Goal: Task Accomplishment & Management: Manage account settings

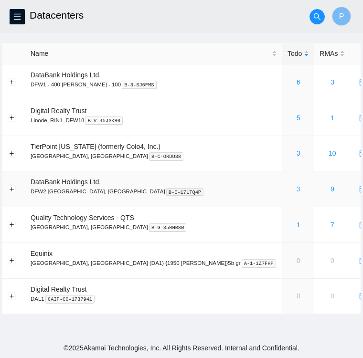
click at [297, 189] on link "3" at bounding box center [299, 189] width 4 height 8
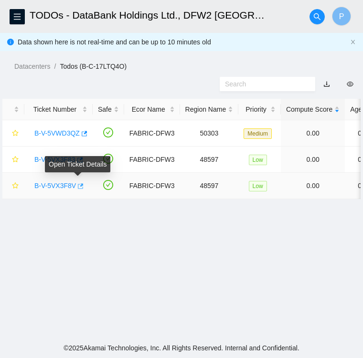
click at [76, 183] on icon "button" at bounding box center [79, 186] width 7 height 7
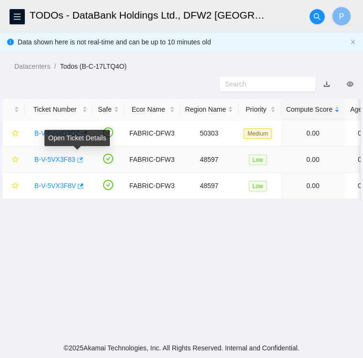
click at [77, 159] on icon "button" at bounding box center [79, 160] width 7 height 7
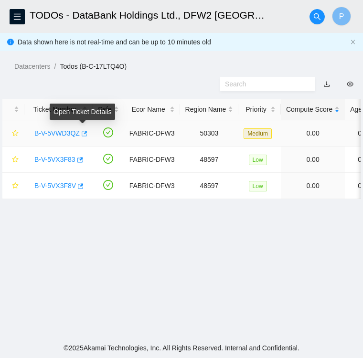
click at [84, 135] on icon "button" at bounding box center [83, 133] width 7 height 7
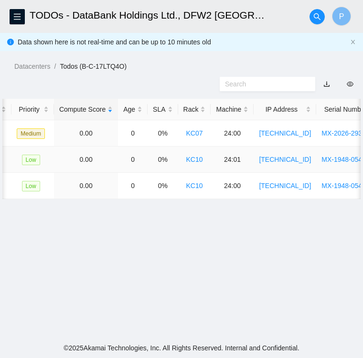
scroll to position [0, 226]
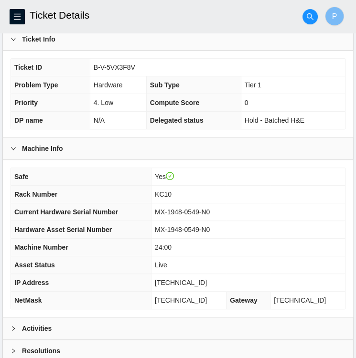
scroll to position [248, 0]
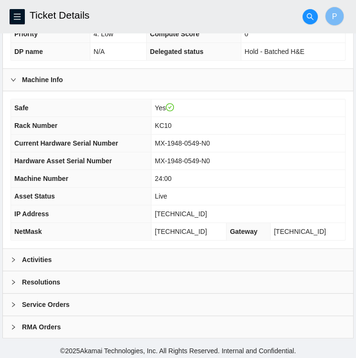
click at [87, 258] on div "Activities" at bounding box center [178, 260] width 350 height 22
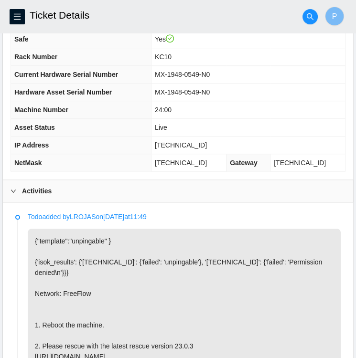
scroll to position [317, 0]
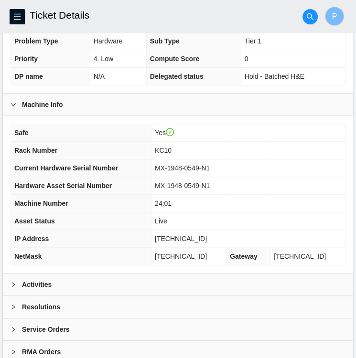
scroll to position [224, 0]
click at [130, 280] on div "Activities" at bounding box center [178, 285] width 350 height 22
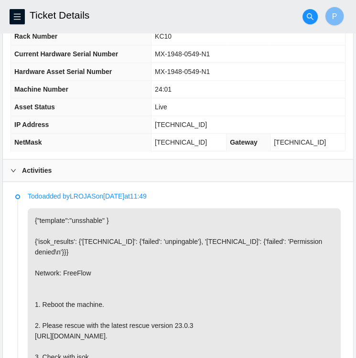
scroll to position [338, 0]
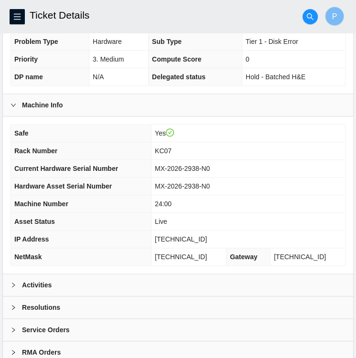
scroll to position [248, 0]
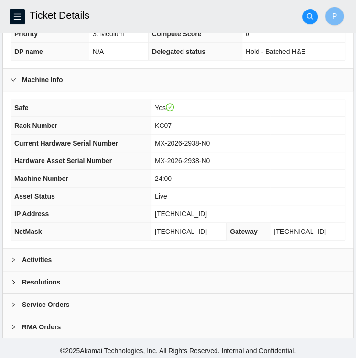
click at [76, 262] on div "Activities" at bounding box center [178, 260] width 350 height 22
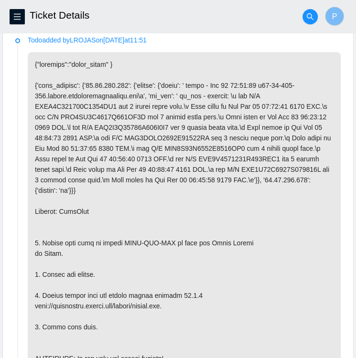
scroll to position [493, 0]
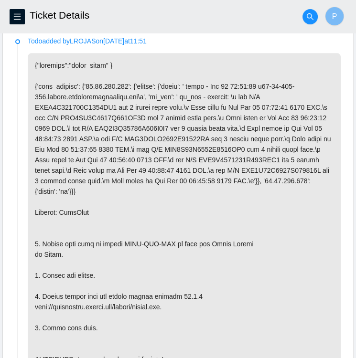
click at [76, 262] on p at bounding box center [184, 212] width 313 height 319
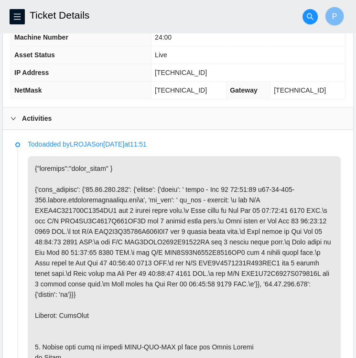
click at [76, 262] on p at bounding box center [184, 315] width 313 height 319
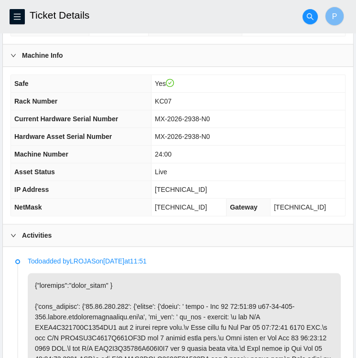
scroll to position [273, 0]
